Goal: Navigation & Orientation: Find specific page/section

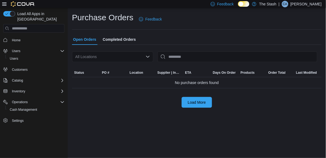
click at [287, 3] on span "CA" at bounding box center [285, 4] width 5 height 6
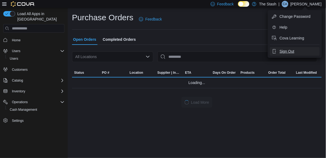
click at [290, 49] on span "Sign Out" at bounding box center [286, 51] width 15 height 5
